Goal: Information Seeking & Learning: Learn about a topic

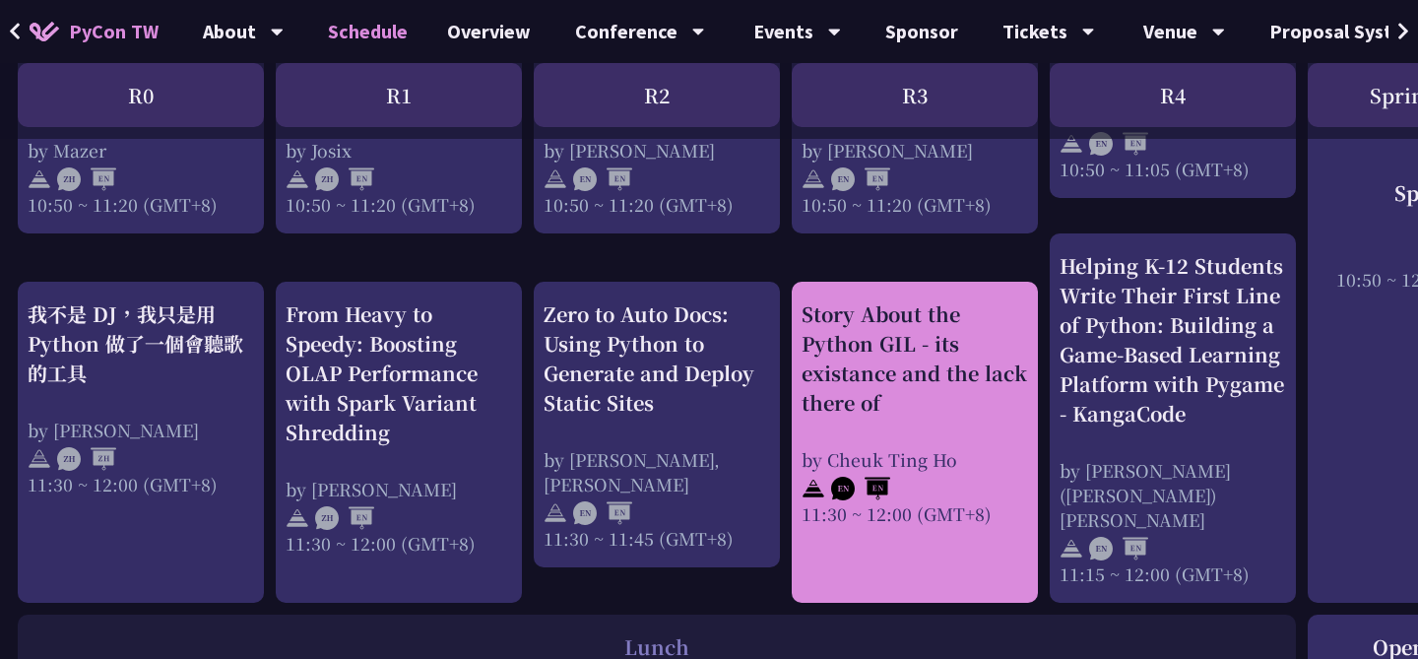
scroll to position [689, 2]
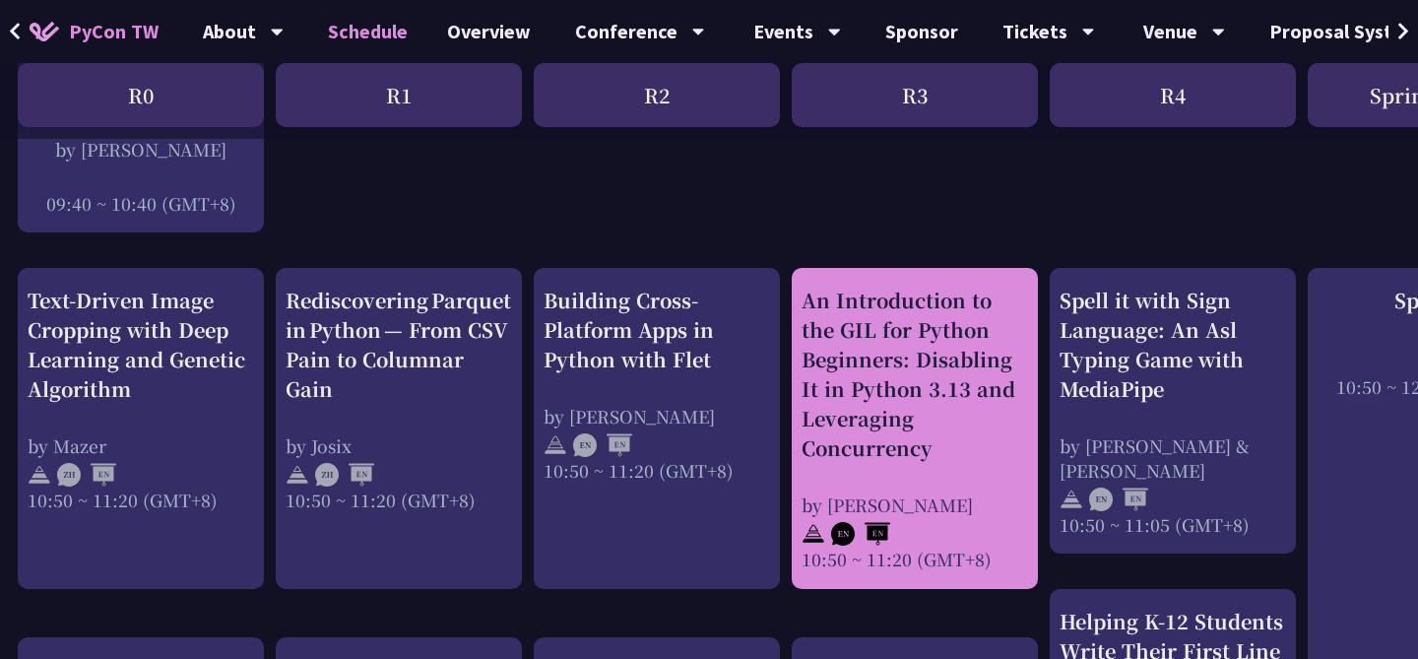
click at [914, 438] on div "An Introduction to the GIL for Python Beginners: Disabling It in Python 3.13 an…" at bounding box center [914, 374] width 226 height 177
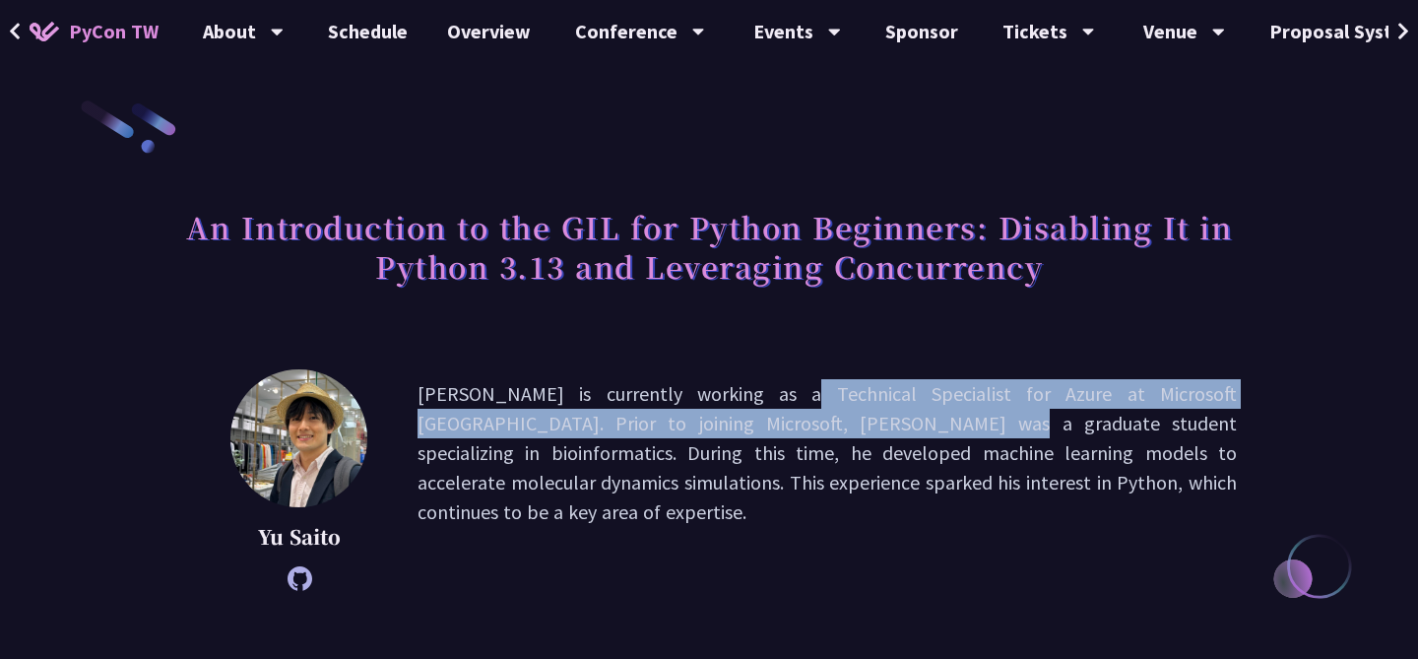
drag, startPoint x: 587, startPoint y: 390, endPoint x: 651, endPoint y: 409, distance: 66.7
click at [651, 409] on p "[PERSON_NAME] is currently working as a Technical Specialist for Azure at Micro…" at bounding box center [826, 480] width 819 height 202
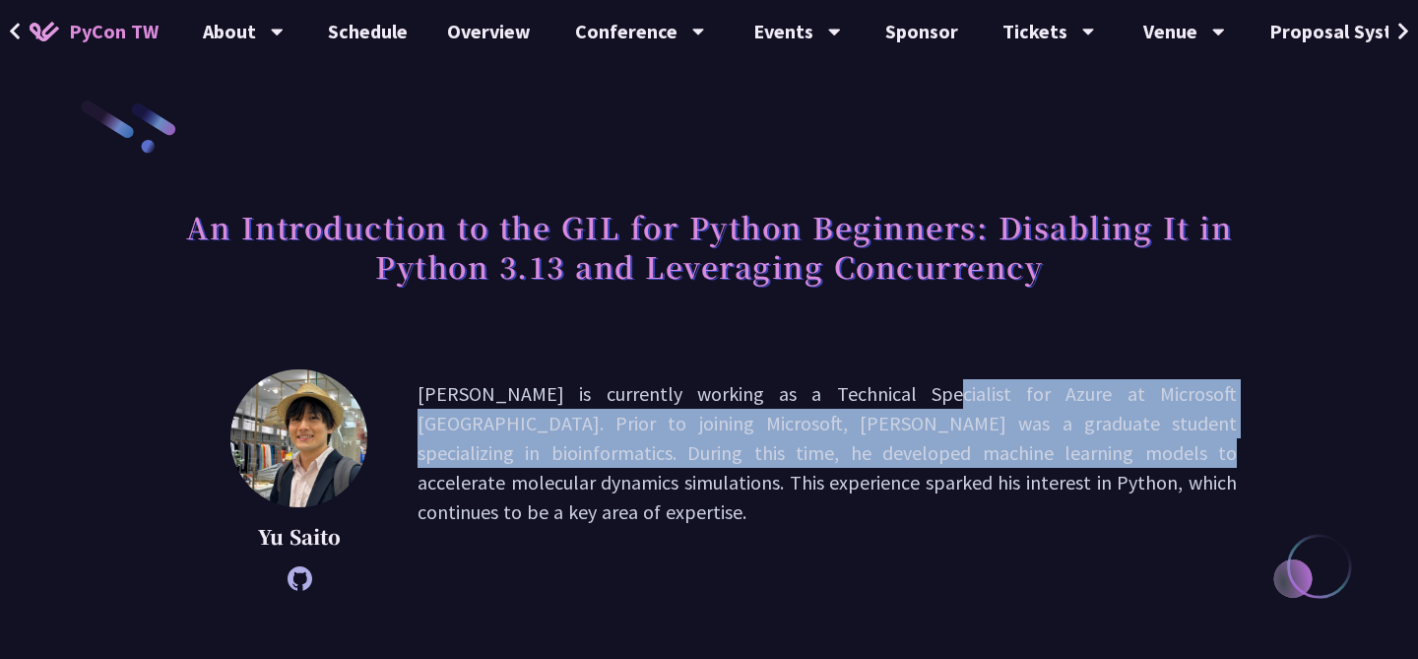
drag, startPoint x: 712, startPoint y: 379, endPoint x: 747, endPoint y: 467, distance: 94.5
click at [747, 467] on p "[PERSON_NAME] is currently working as a Technical Specialist for Azure at Micro…" at bounding box center [826, 480] width 819 height 202
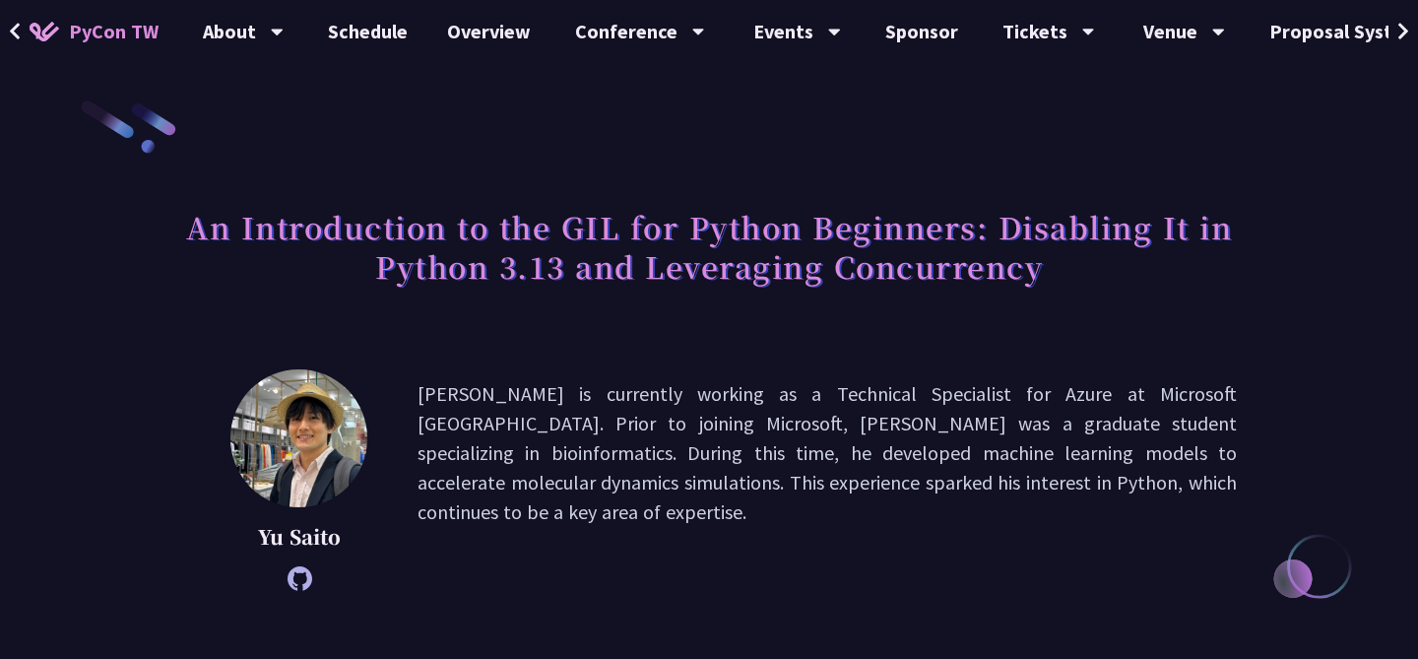
drag, startPoint x: 751, startPoint y: 431, endPoint x: 753, endPoint y: 502, distance: 70.9
click at [753, 502] on p "[PERSON_NAME] is currently working as a Technical Specialist for Azure at Micro…" at bounding box center [826, 480] width 819 height 202
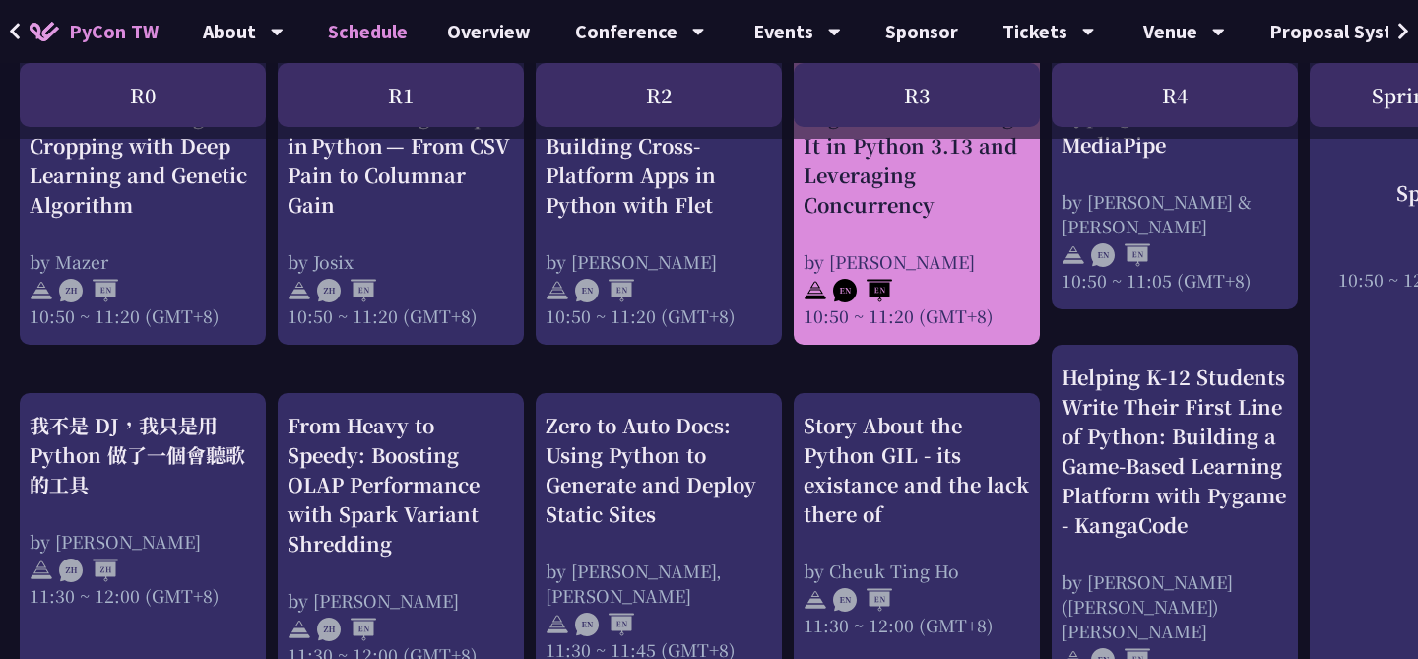
scroll to position [953, 0]
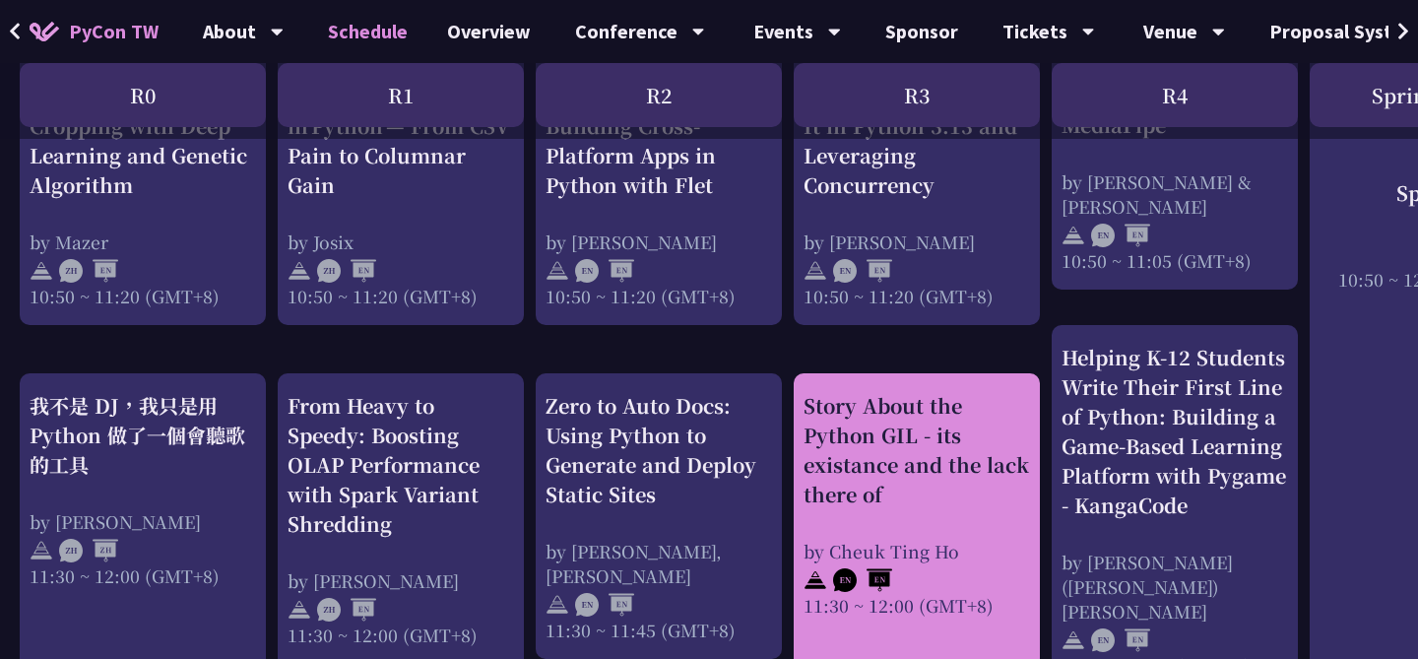
click at [963, 482] on div "Story About the Python GIL - its existance and the lack there of" at bounding box center [916, 450] width 226 height 118
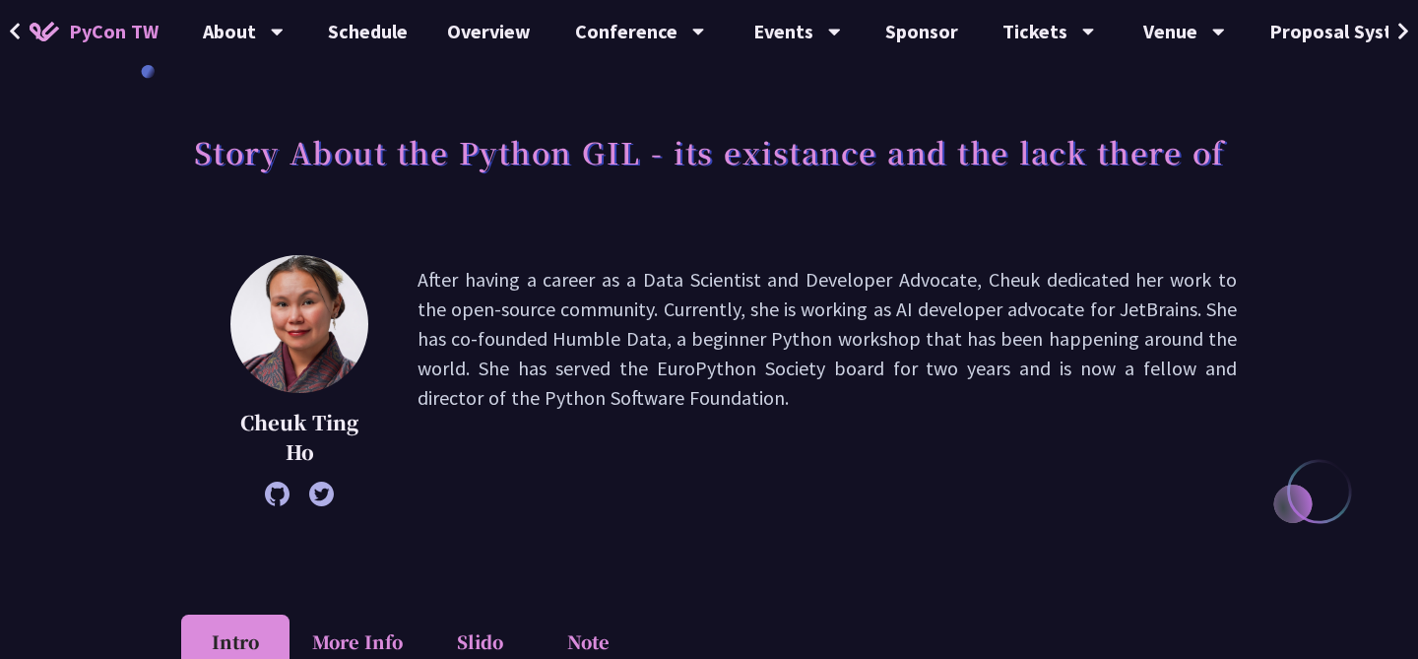
scroll to position [74, 0]
drag, startPoint x: 853, startPoint y: 228, endPoint x: 859, endPoint y: 412, distance: 183.2
click at [859, 412] on p "After having a career as a Data Scientist and Developer Advocate, Cheuk dedicat…" at bounding box center [826, 381] width 819 height 231
drag, startPoint x: 851, startPoint y: 239, endPoint x: 862, endPoint y: 390, distance: 151.0
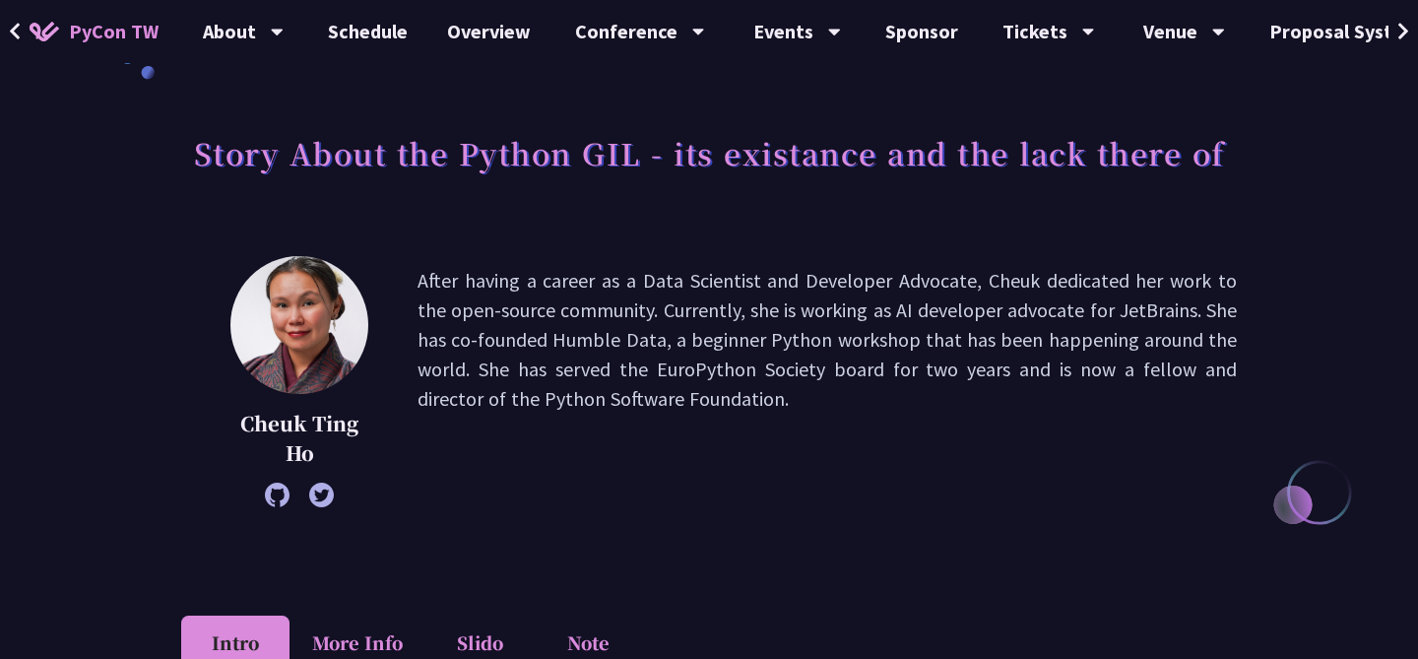
click at [862, 390] on p "After having a career as a Data Scientist and Developer Advocate, Cheuk dedicat…" at bounding box center [826, 381] width 819 height 231
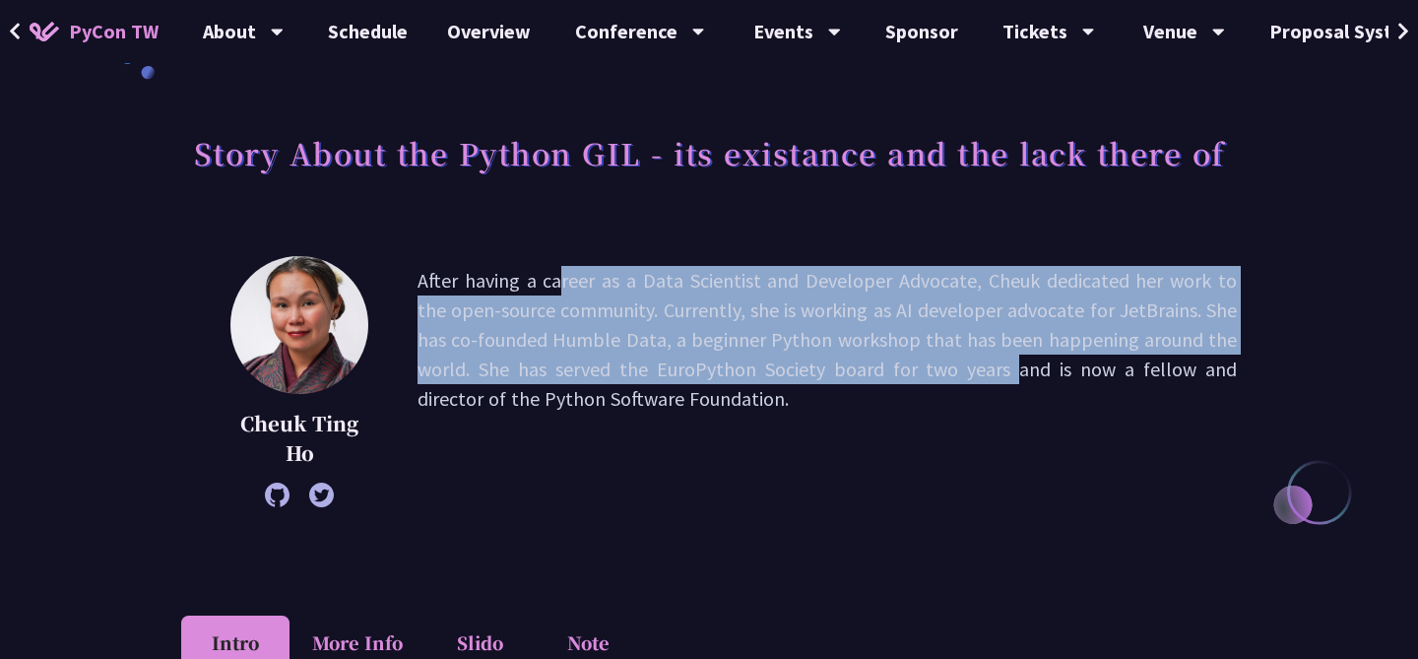
drag, startPoint x: 854, startPoint y: 234, endPoint x: 864, endPoint y: 380, distance: 146.1
click at [864, 380] on p "After having a career as a Data Scientist and Developer Advocate, Cheuk dedicat…" at bounding box center [826, 381] width 819 height 231
drag, startPoint x: 869, startPoint y: 290, endPoint x: 867, endPoint y: 451, distance: 160.5
click at [867, 451] on p "After having a career as a Data Scientist and Developer Advocate, Cheuk dedicat…" at bounding box center [826, 381] width 819 height 231
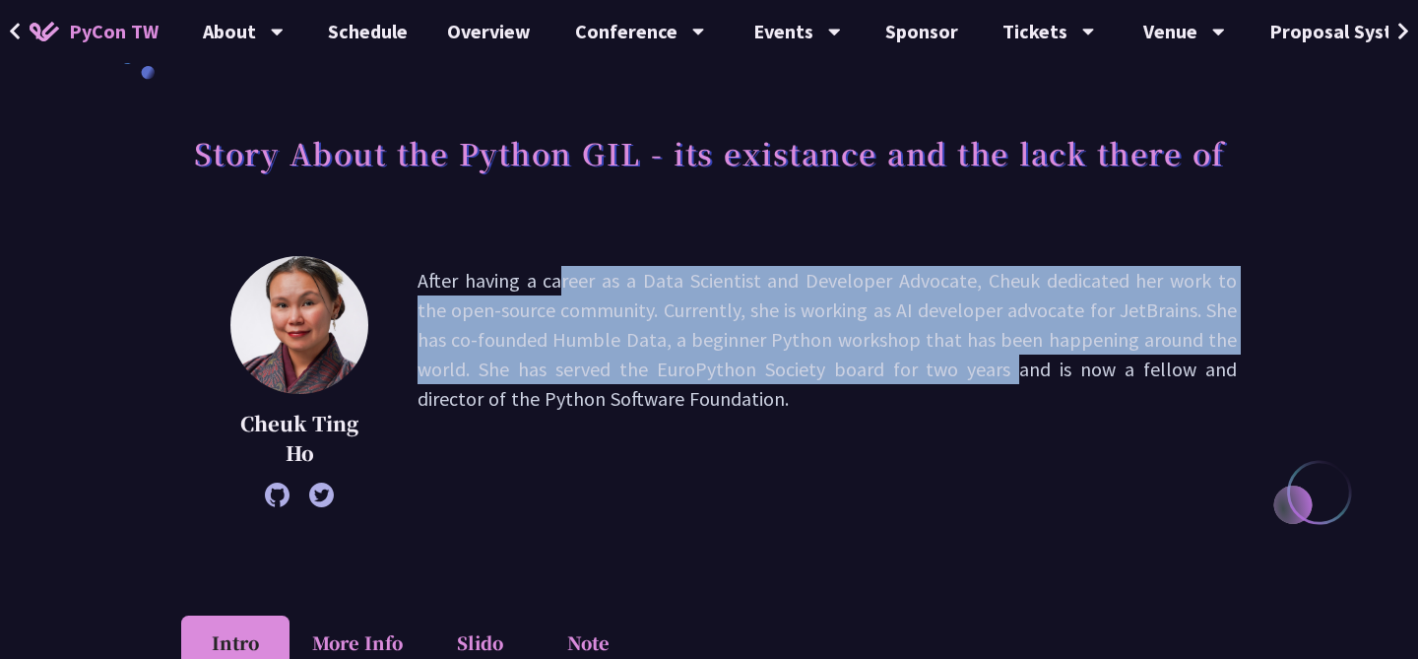
click at [867, 451] on p "After having a career as a Data Scientist and Developer Advocate, Cheuk dedicat…" at bounding box center [826, 381] width 819 height 231
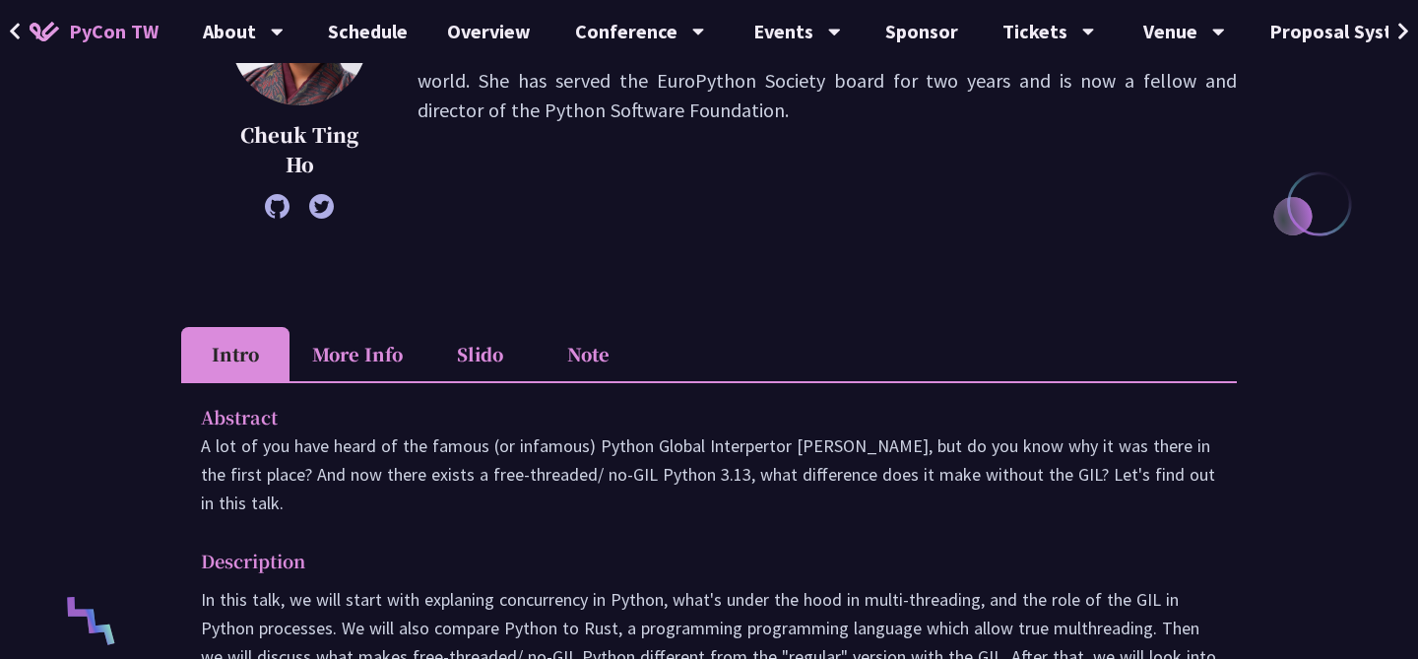
scroll to position [560, 0]
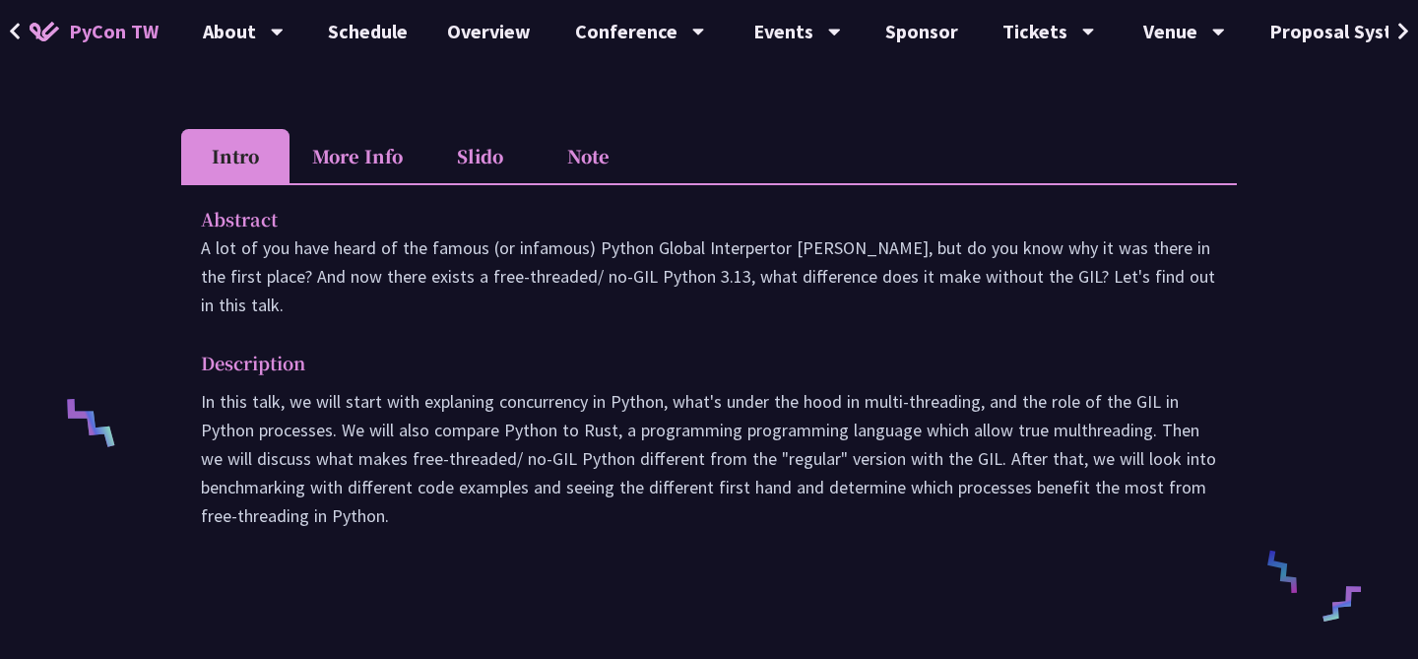
scroll to position [953, 0]
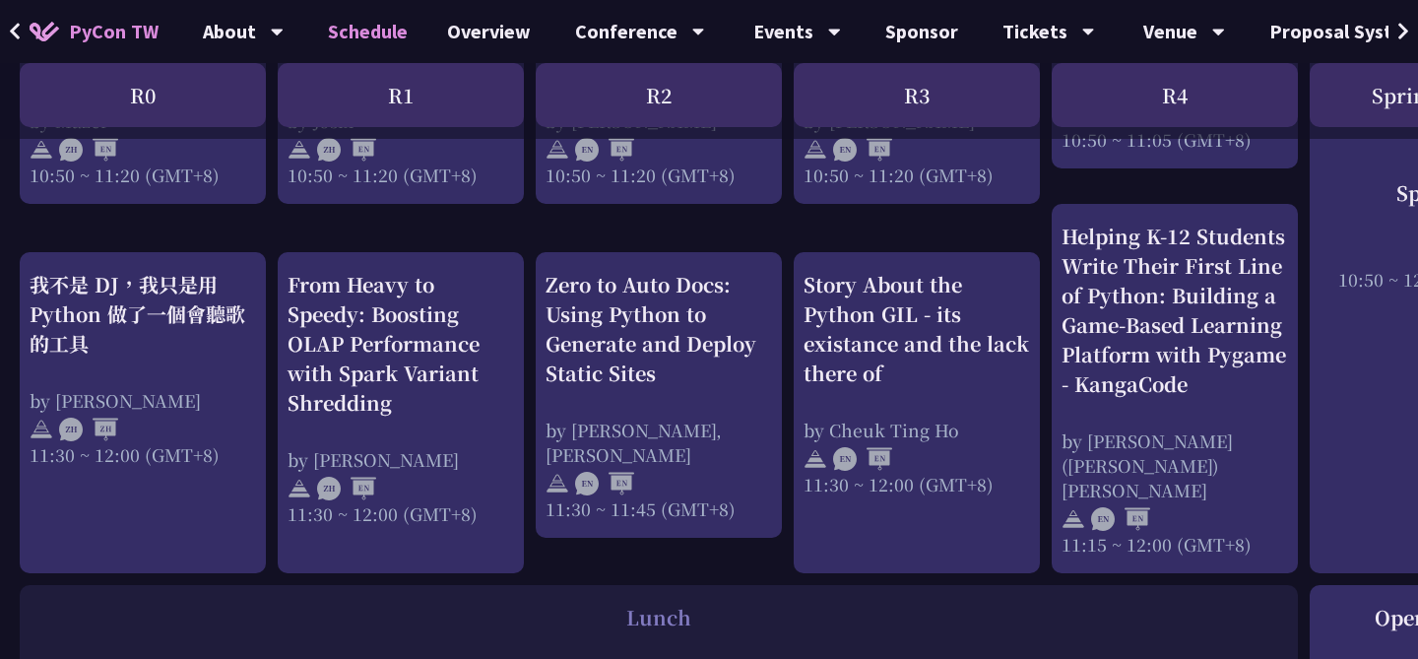
scroll to position [1088, 0]
